Goal: Task Accomplishment & Management: Manage account settings

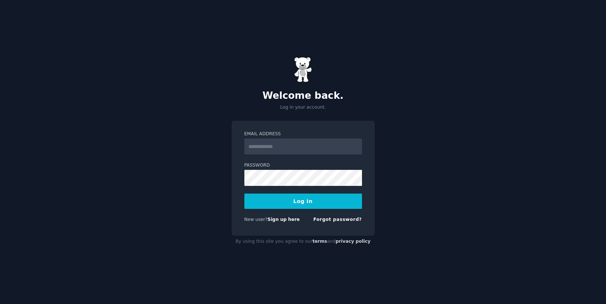
click at [300, 143] on input "Email Address" at bounding box center [303, 147] width 118 height 16
type input "**********"
click at [244, 194] on button "Log In" at bounding box center [303, 201] width 118 height 15
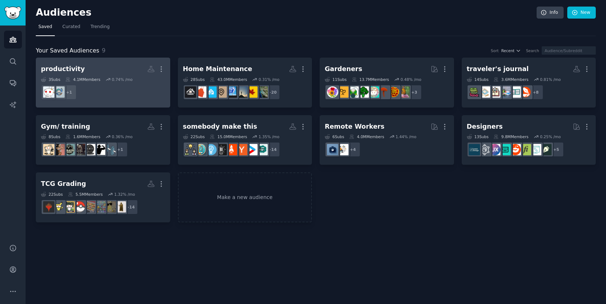
click at [97, 89] on dd "+ 1" at bounding box center [103, 92] width 124 height 20
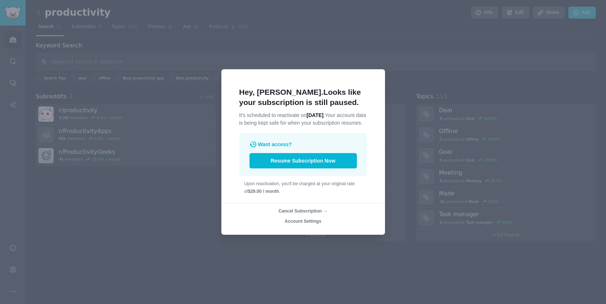
click at [314, 214] on span "Cancel Subscription →" at bounding box center [302, 211] width 49 height 5
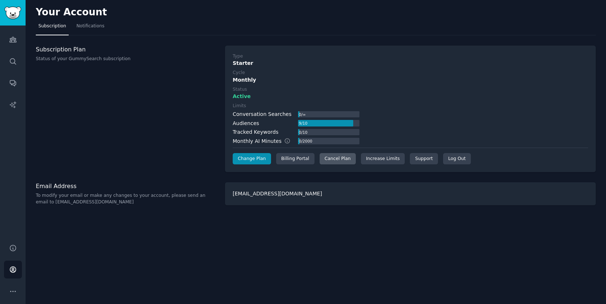
click at [330, 160] on div "Cancel Plan" at bounding box center [337, 159] width 36 height 12
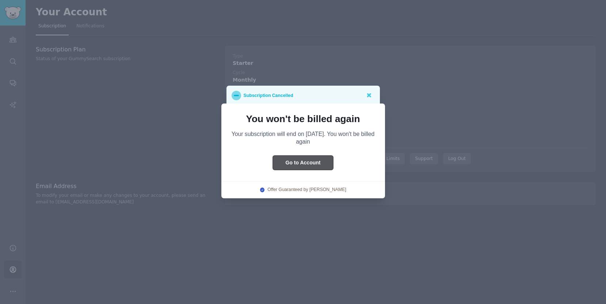
click at [319, 162] on button "Go to Account" at bounding box center [303, 163] width 61 height 14
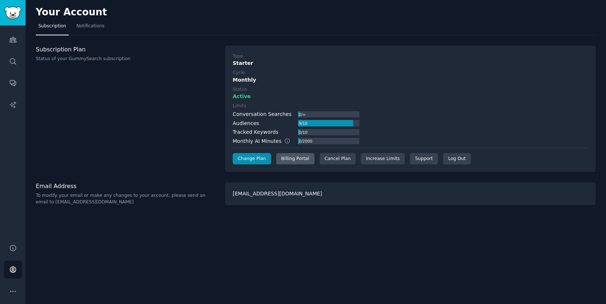
click at [285, 161] on div "Billing Portal" at bounding box center [295, 159] width 38 height 12
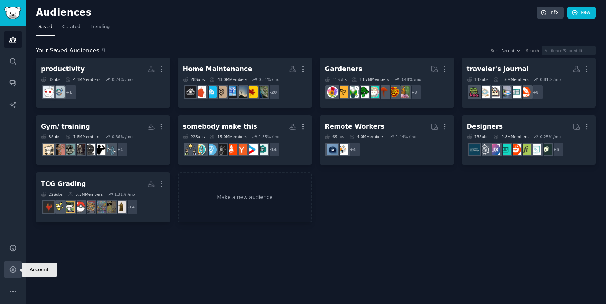
click at [12, 271] on icon "Sidebar" at bounding box center [13, 270] width 6 height 6
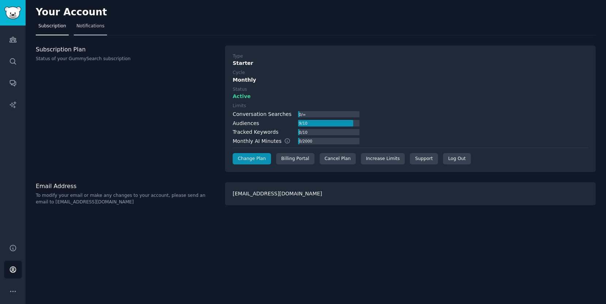
click at [95, 30] on link "Notifications" at bounding box center [90, 27] width 33 height 15
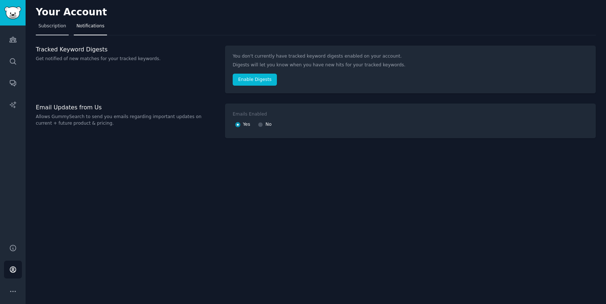
click at [48, 29] on span "Subscription" at bounding box center [52, 26] width 28 height 7
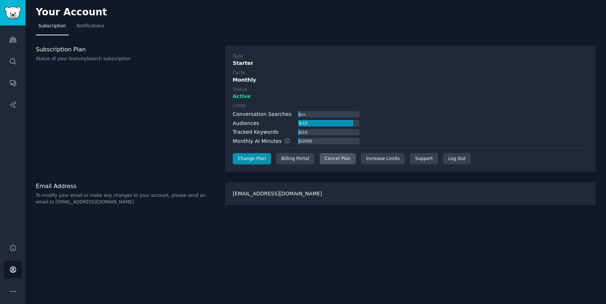
click at [338, 161] on div "Cancel Plan" at bounding box center [337, 159] width 36 height 12
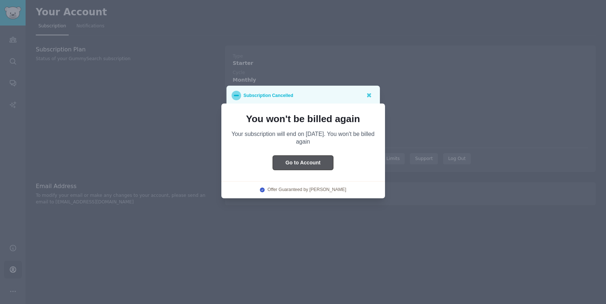
click at [324, 165] on button "Go to Account" at bounding box center [303, 163] width 61 height 14
